Goal: Find specific page/section: Find specific page/section

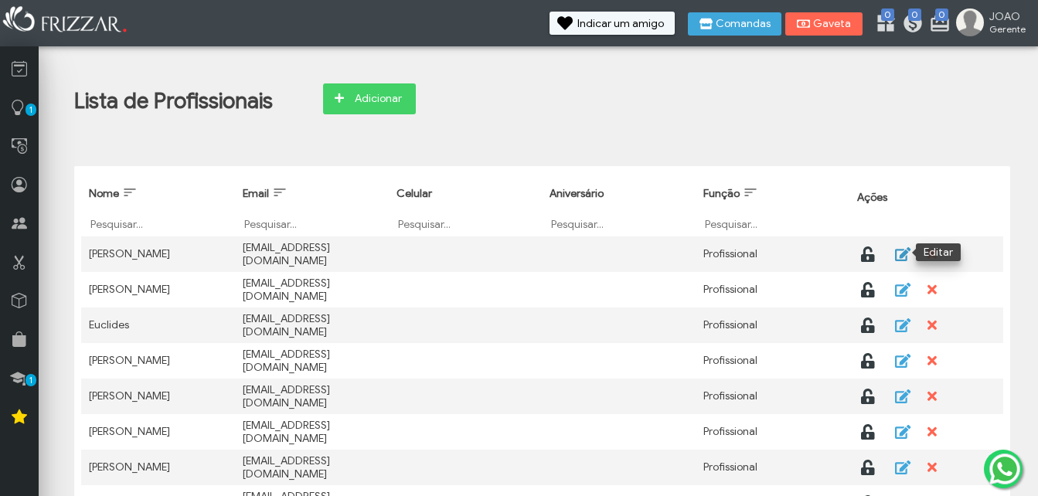
click at [899, 250] on icon "button" at bounding box center [902, 254] width 18 height 15
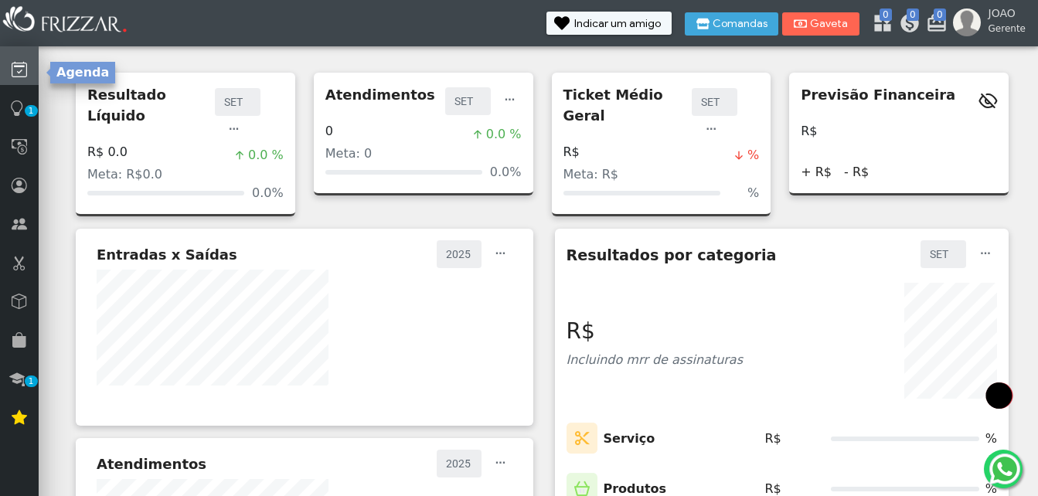
click at [22, 68] on icon at bounding box center [19, 69] width 15 height 19
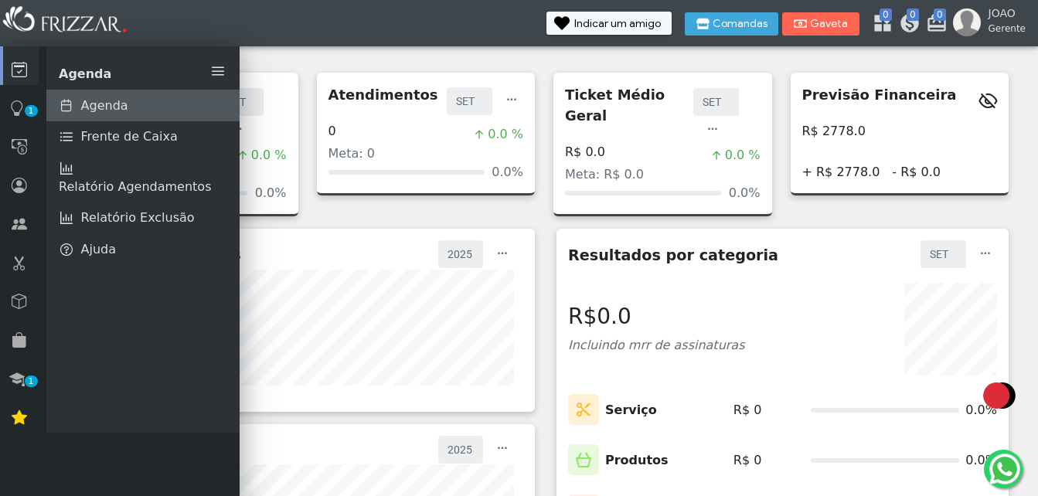
click at [94, 104] on span "Agenda" at bounding box center [104, 106] width 47 height 19
